Goal: Task Accomplishment & Management: Complete application form

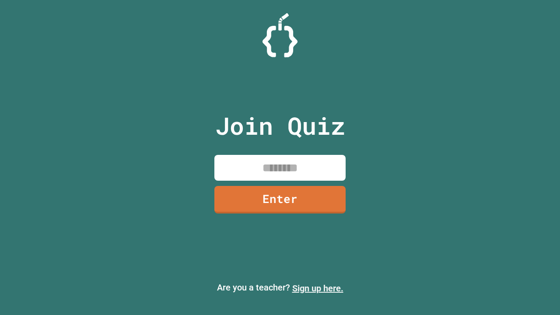
click at [318, 288] on link "Sign up here." at bounding box center [317, 288] width 51 height 11
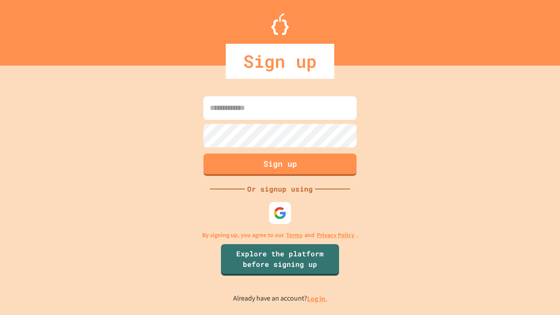
click at [318, 298] on link "Log in." at bounding box center [317, 298] width 20 height 9
